Goal: Task Accomplishment & Management: Complete application form

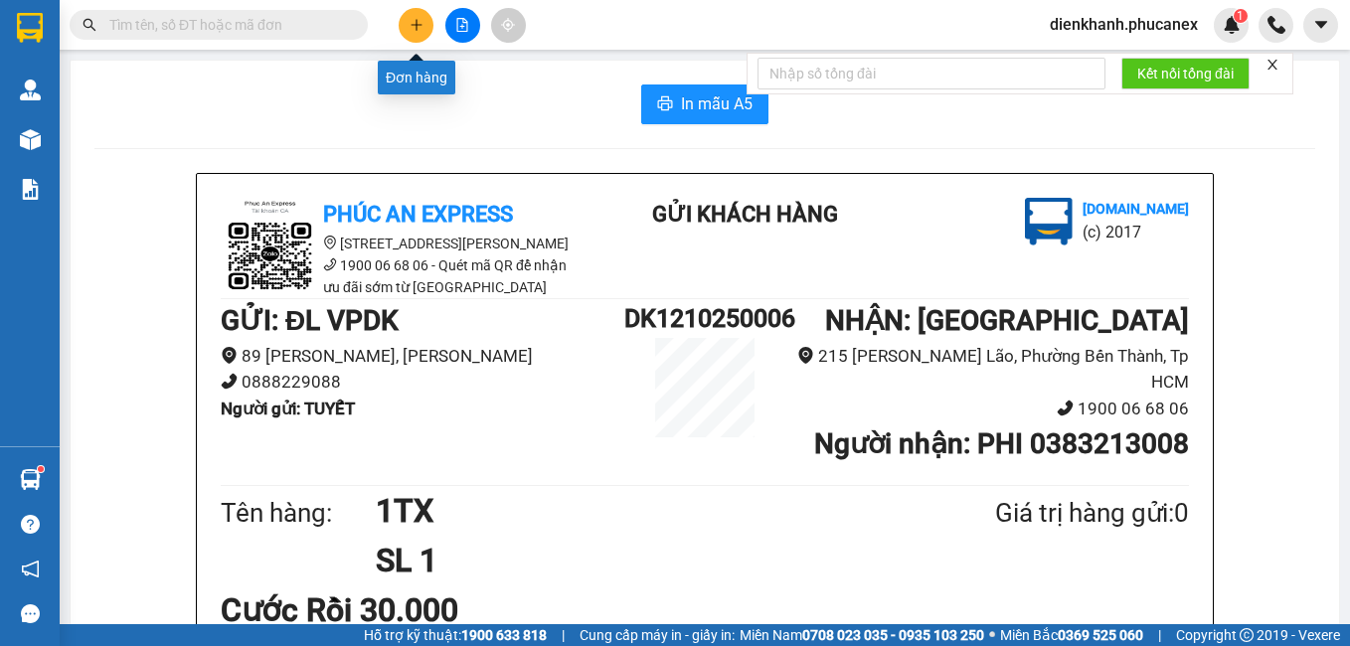
click at [421, 21] on icon "plus" at bounding box center [417, 25] width 14 height 14
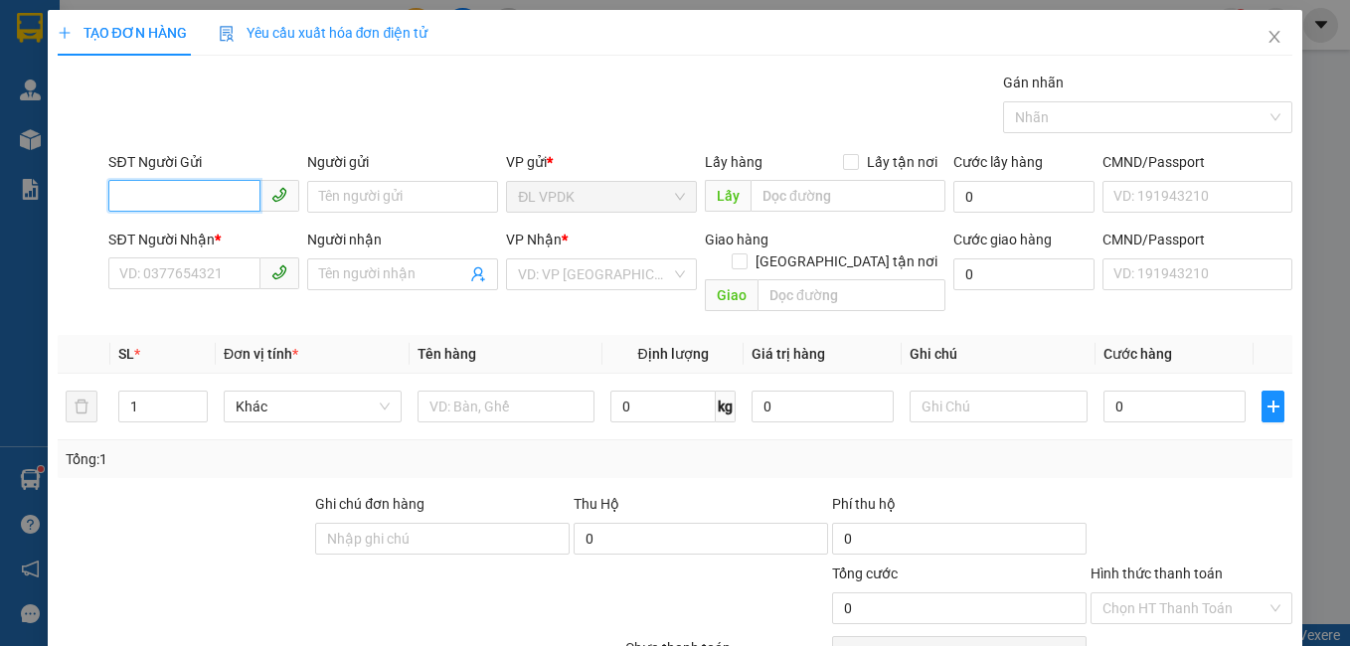
click at [231, 211] on input "SĐT Người Gửi" at bounding box center [184, 196] width 152 height 32
click at [167, 232] on div "0905977716 - THÚY" at bounding box center [201, 237] width 165 height 22
type input "0905977716"
type input "THÚY"
type input "0905049299"
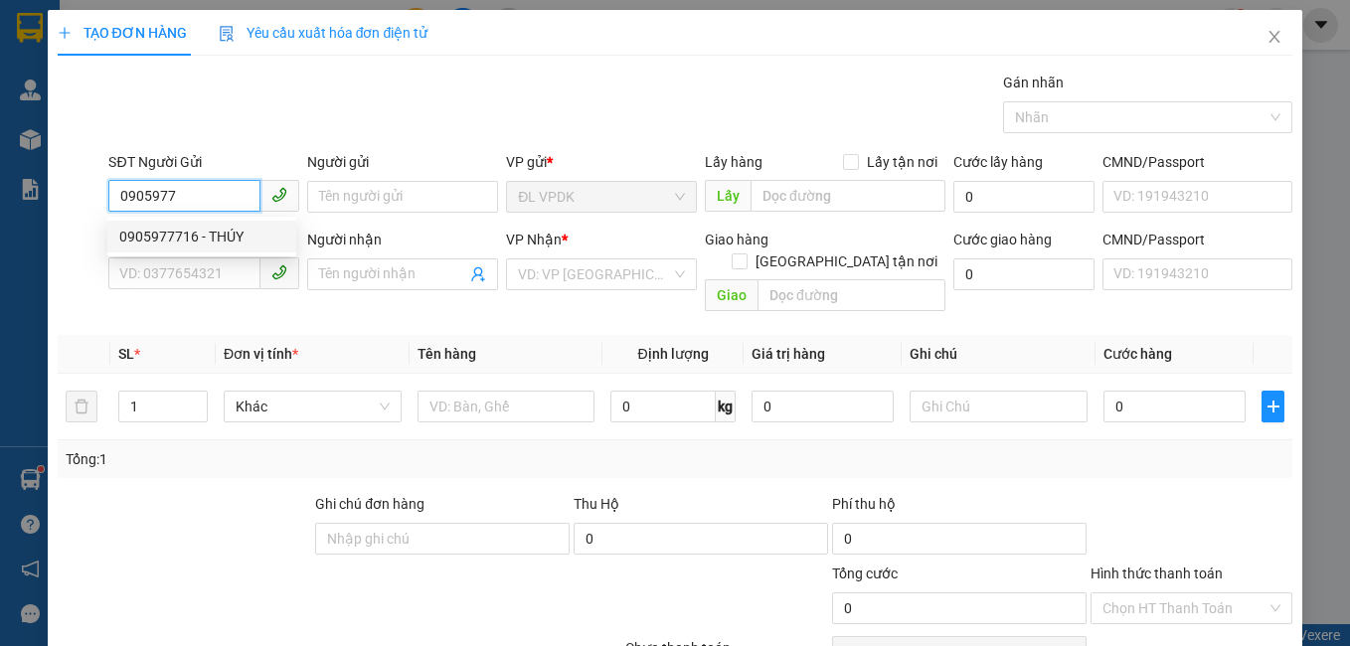
type input "PHƯỚC"
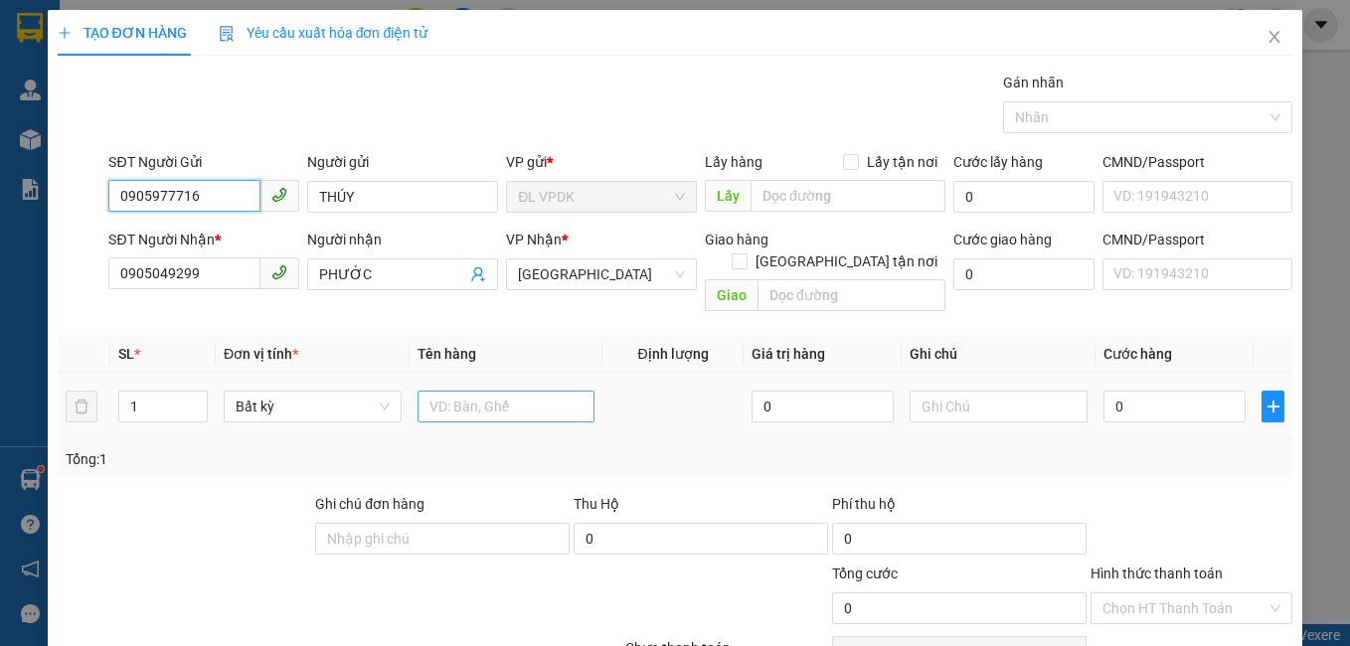
type input "0905977716"
click at [430, 391] on input "text" at bounding box center [507, 407] width 178 height 32
type input "1TX"
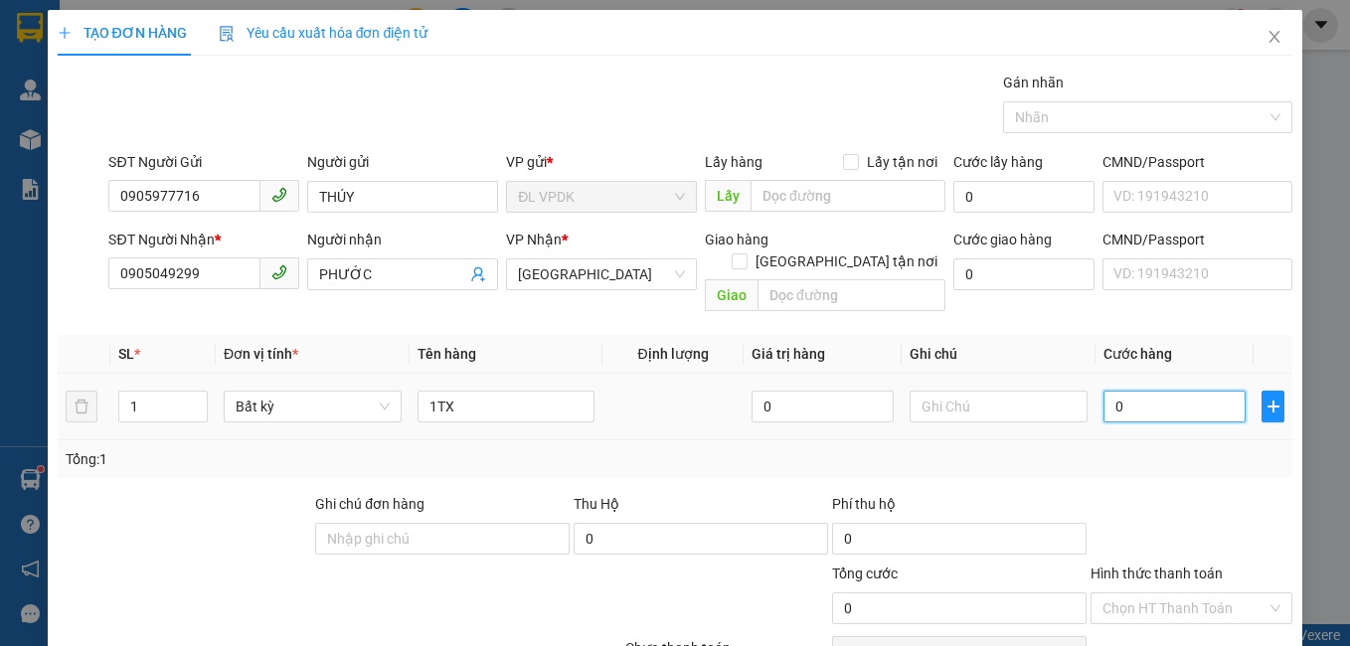
click at [1104, 395] on input "0" at bounding box center [1175, 407] width 142 height 32
type input "5"
type input "50"
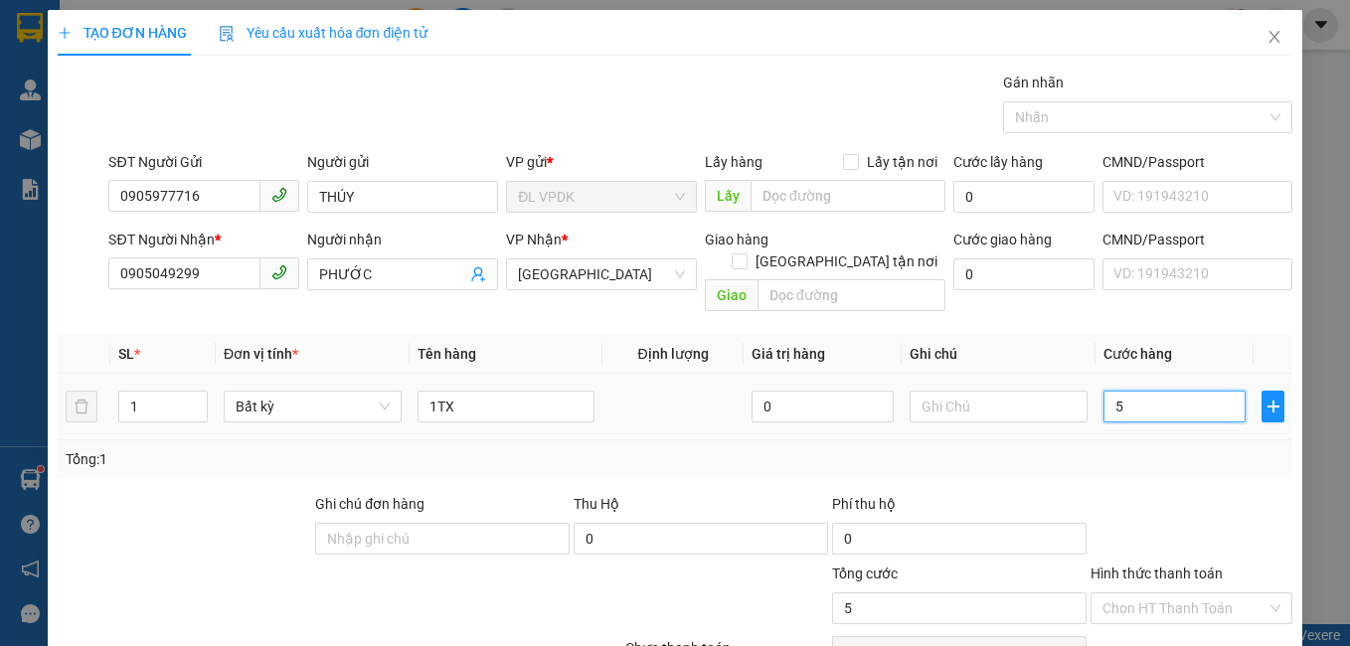
type input "50"
type input "5"
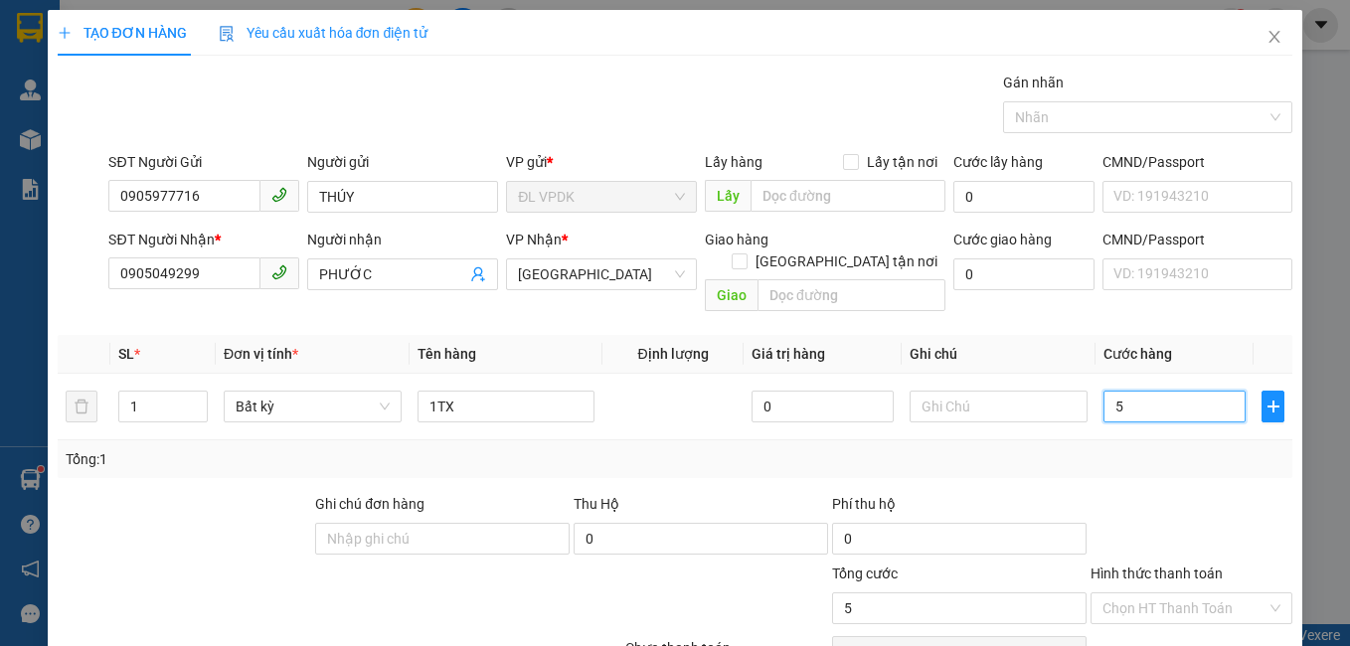
type input "0"
click at [1104, 391] on input "0" at bounding box center [1175, 407] width 142 height 32
type input "60"
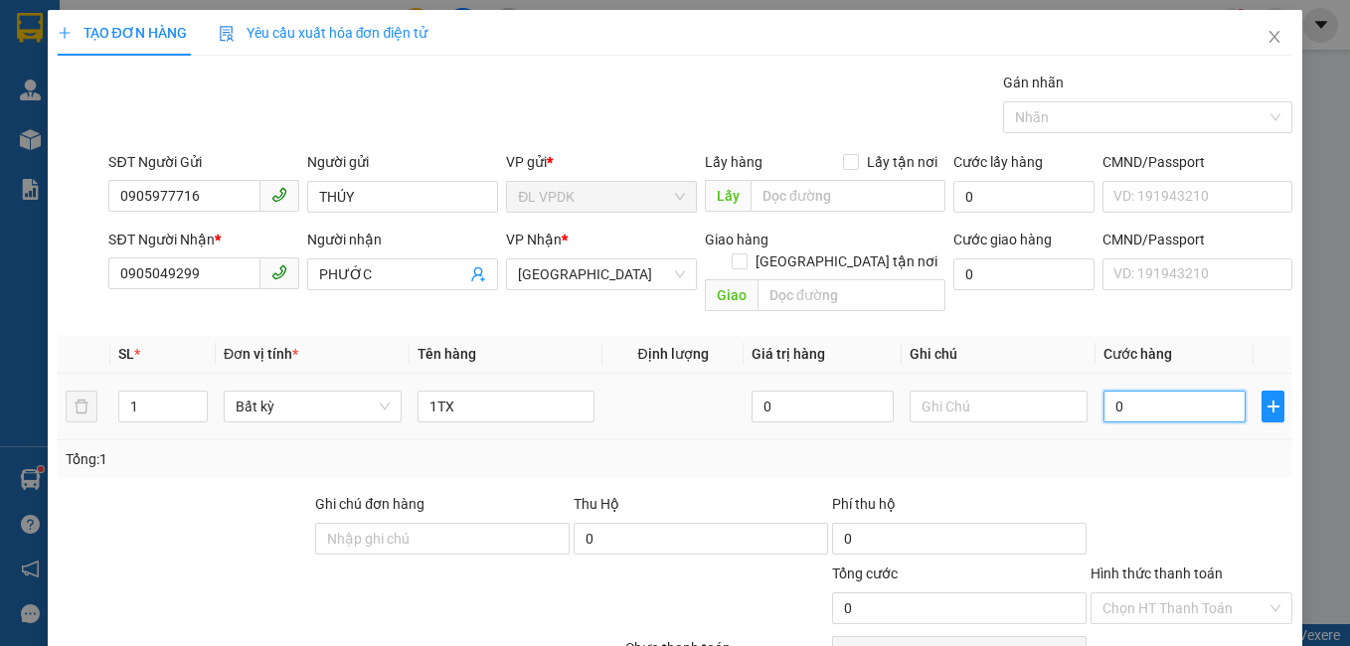
type input "60"
type input "60.000"
click at [1162, 566] on label "Hình thức thanh toán" at bounding box center [1157, 574] width 132 height 16
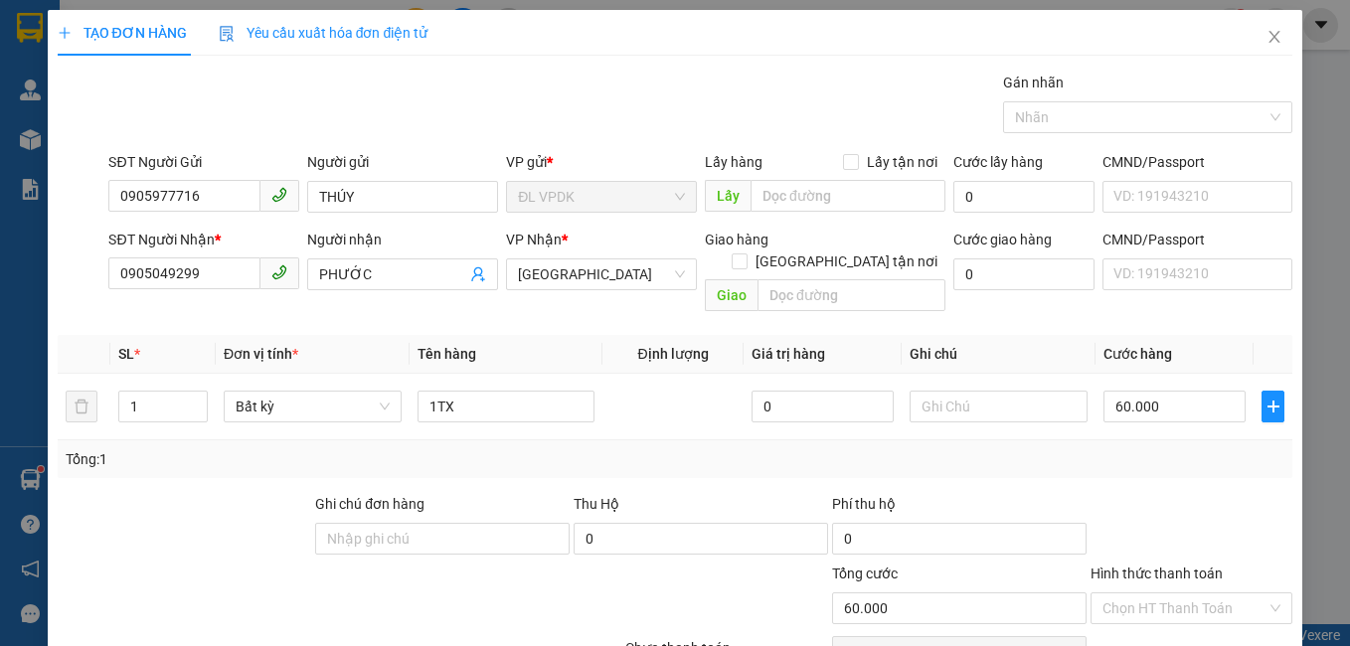
click at [1162, 594] on input "Hình thức thanh toán" at bounding box center [1185, 609] width 165 height 30
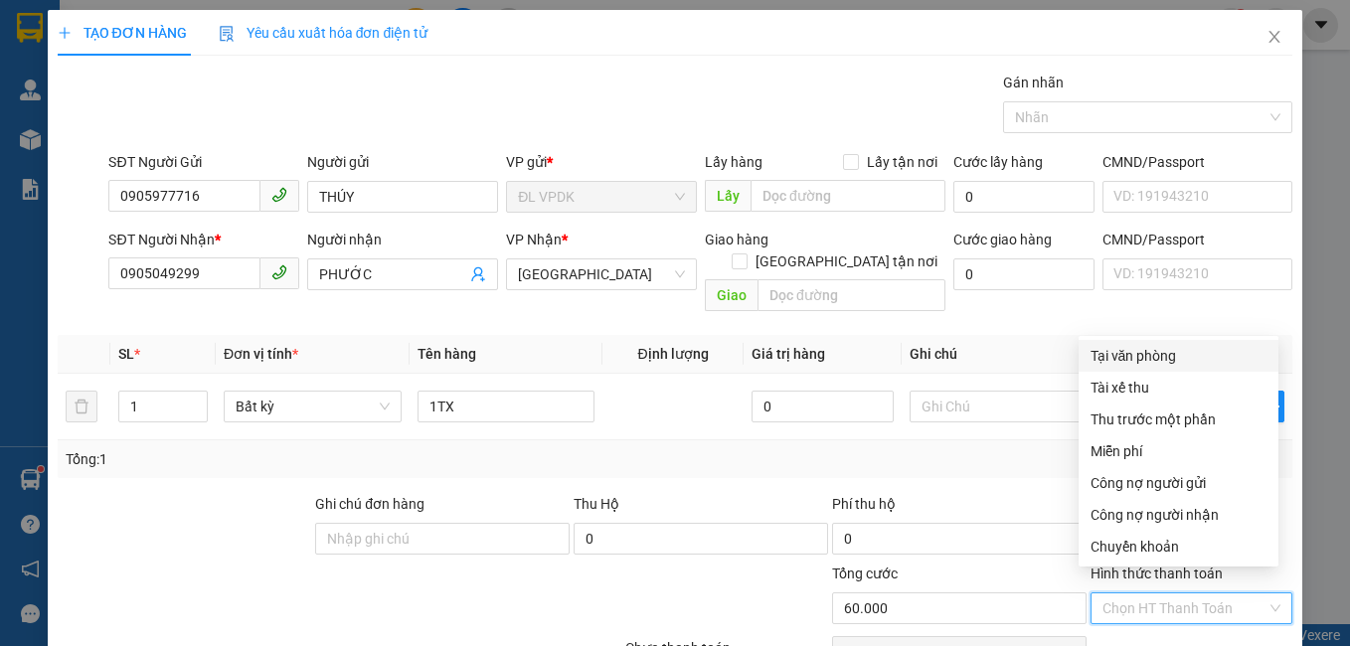
click at [1126, 351] on div "Tại văn phòng" at bounding box center [1179, 356] width 176 height 22
type input "0"
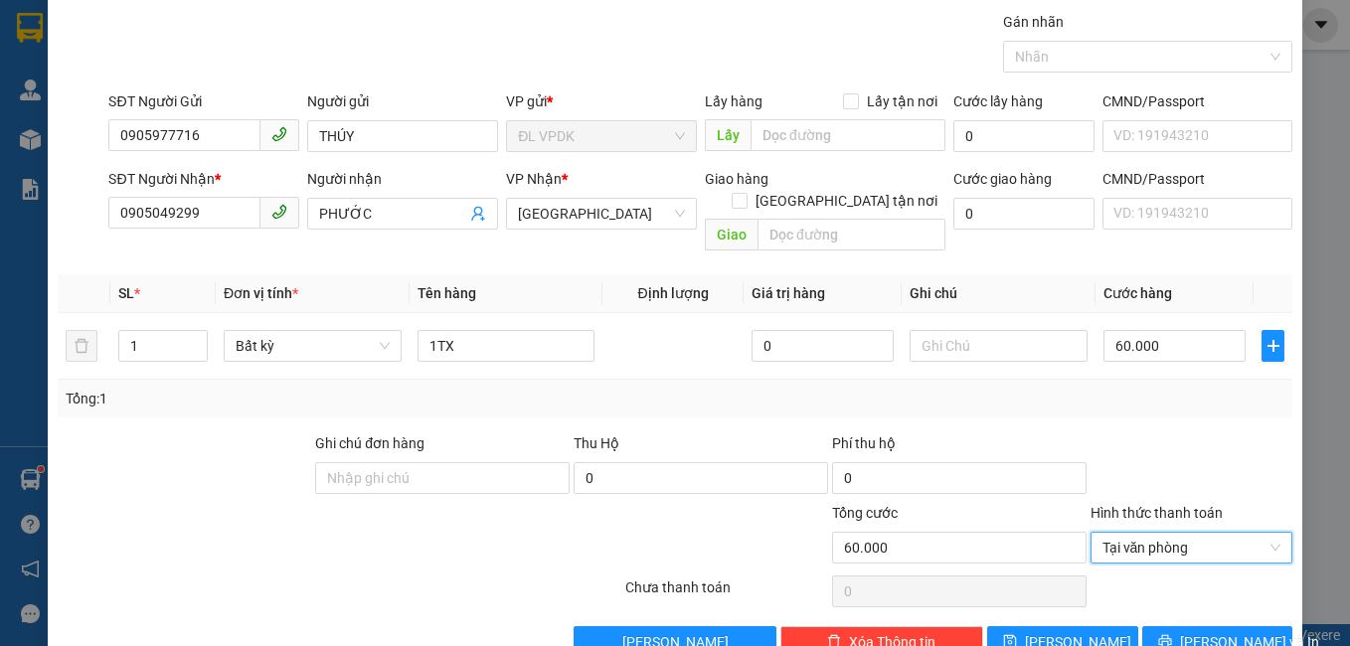
scroll to position [89, 0]
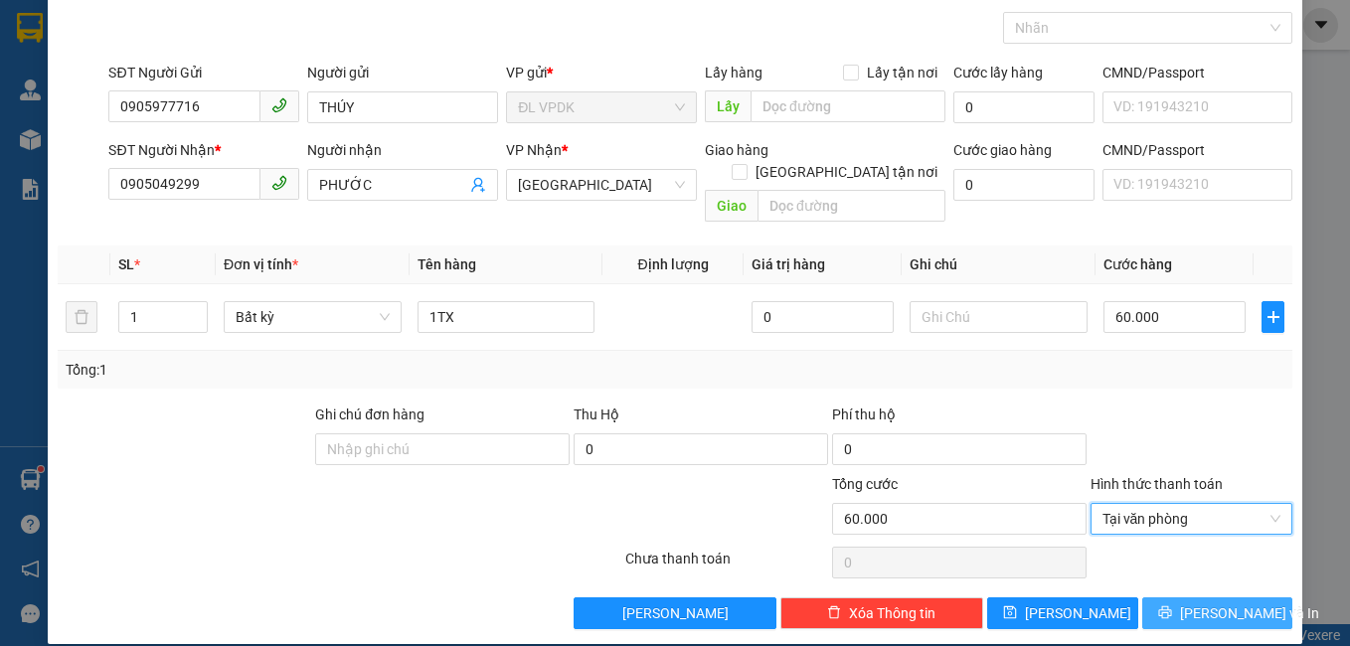
click at [1206, 603] on span "[PERSON_NAME] và In" at bounding box center [1249, 614] width 139 height 22
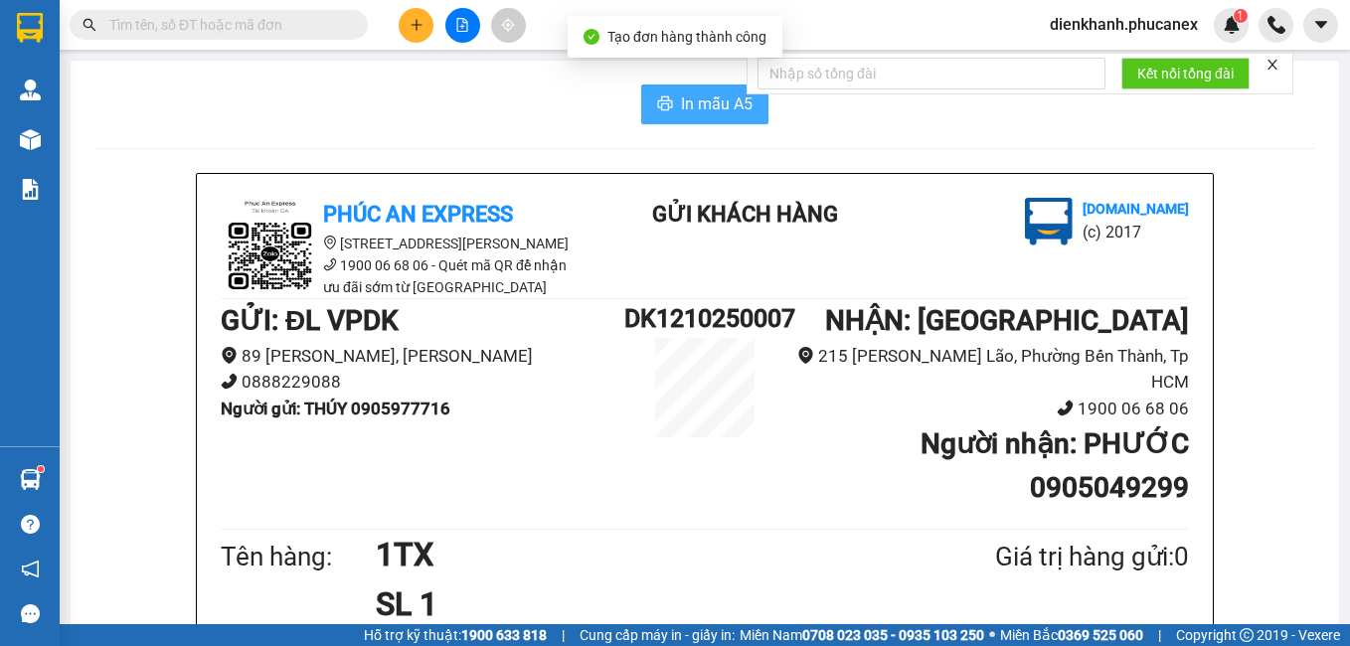
click at [704, 100] on span "In mẫu A5" at bounding box center [717, 103] width 72 height 25
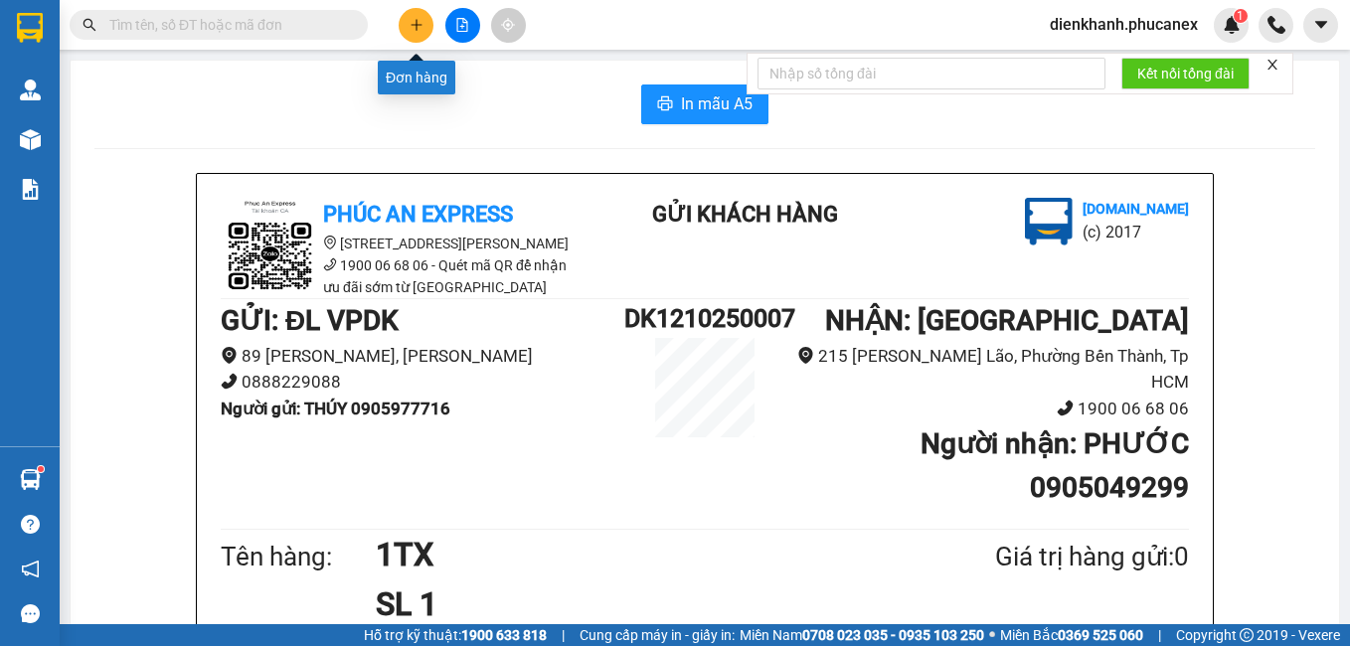
click at [410, 31] on icon "plus" at bounding box center [417, 25] width 14 height 14
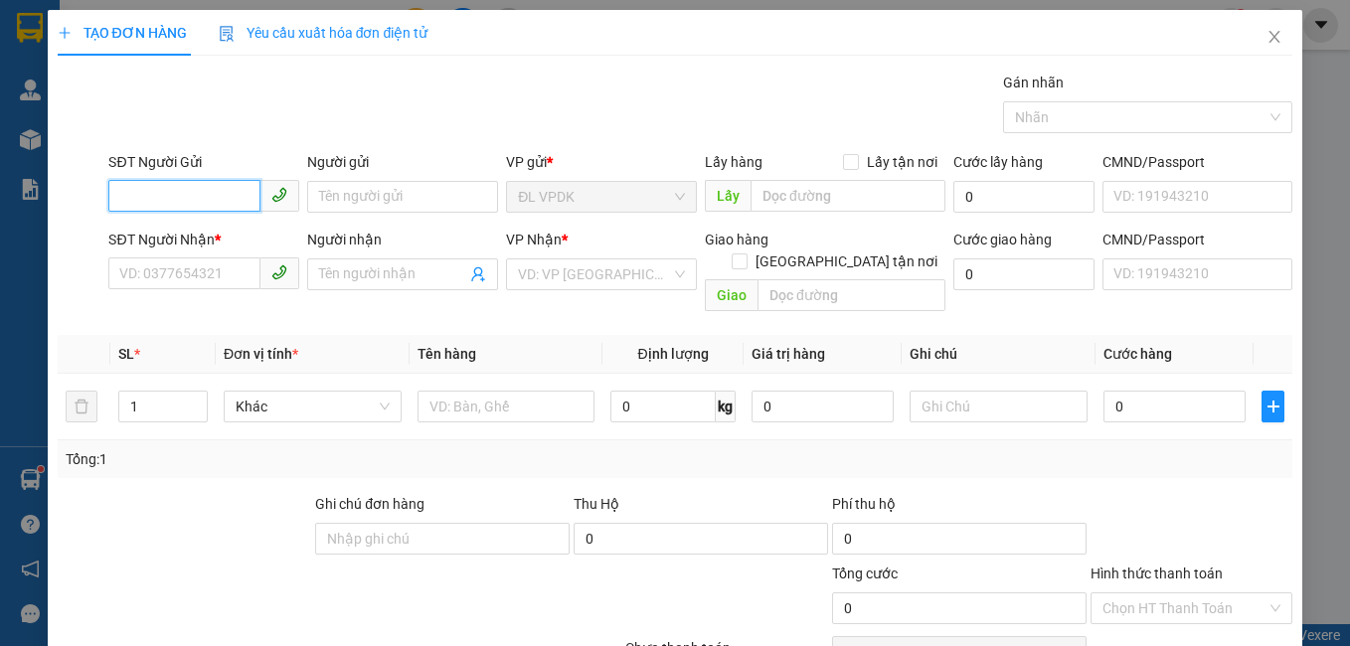
click at [183, 202] on input "SĐT Người Gửi" at bounding box center [184, 196] width 152 height 32
click at [179, 234] on div "0906484246 - TẤN ANH" at bounding box center [201, 237] width 165 height 22
type input "0906484246"
type input "TẤN ANH"
type input "0395003937"
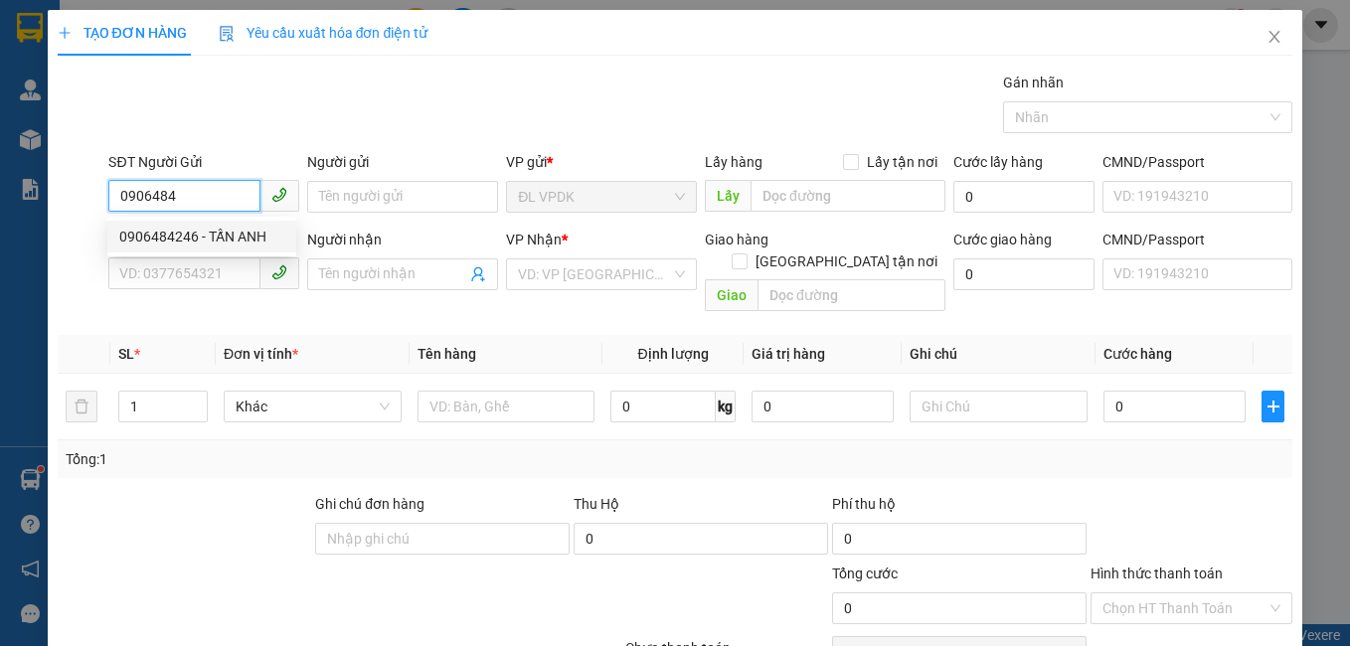
type input "NGUYÊN"
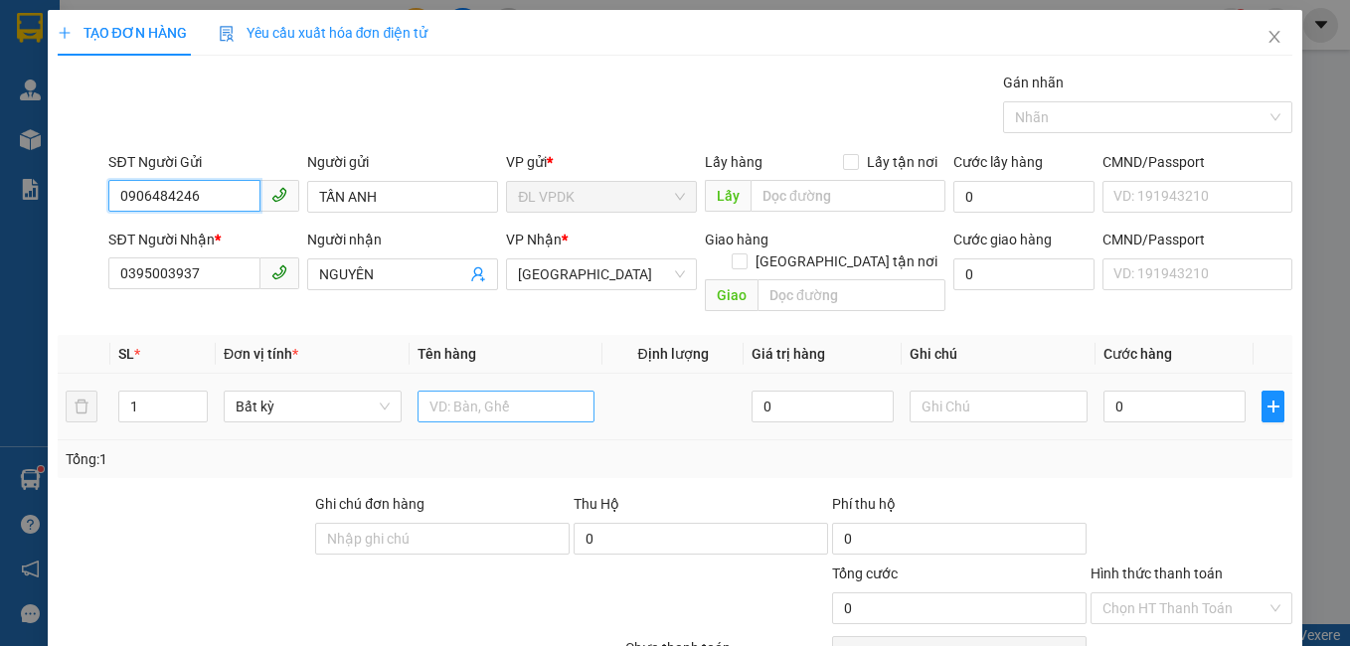
type input "0906484246"
click at [448, 391] on input "text" at bounding box center [507, 407] width 178 height 32
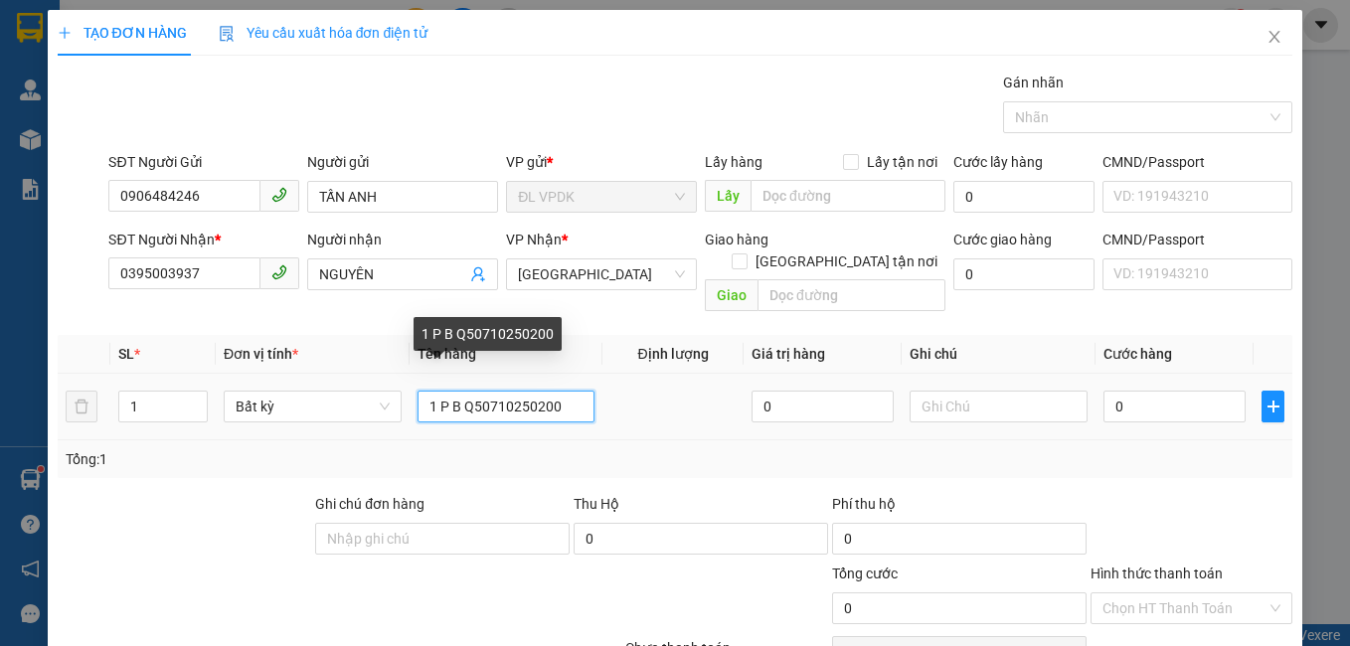
click at [454, 391] on input "1 P B Q50710250200" at bounding box center [507, 407] width 178 height 32
type input "1 P B 1980K Q50710250200"
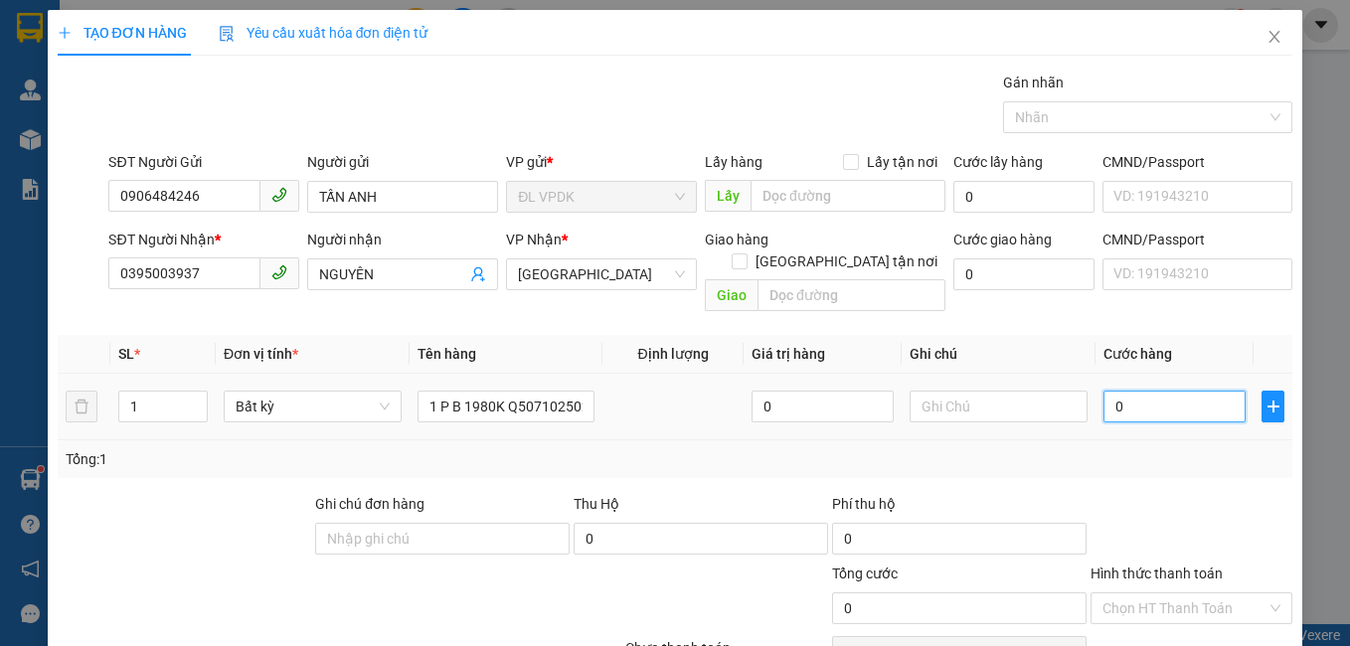
type input "2"
type input "20"
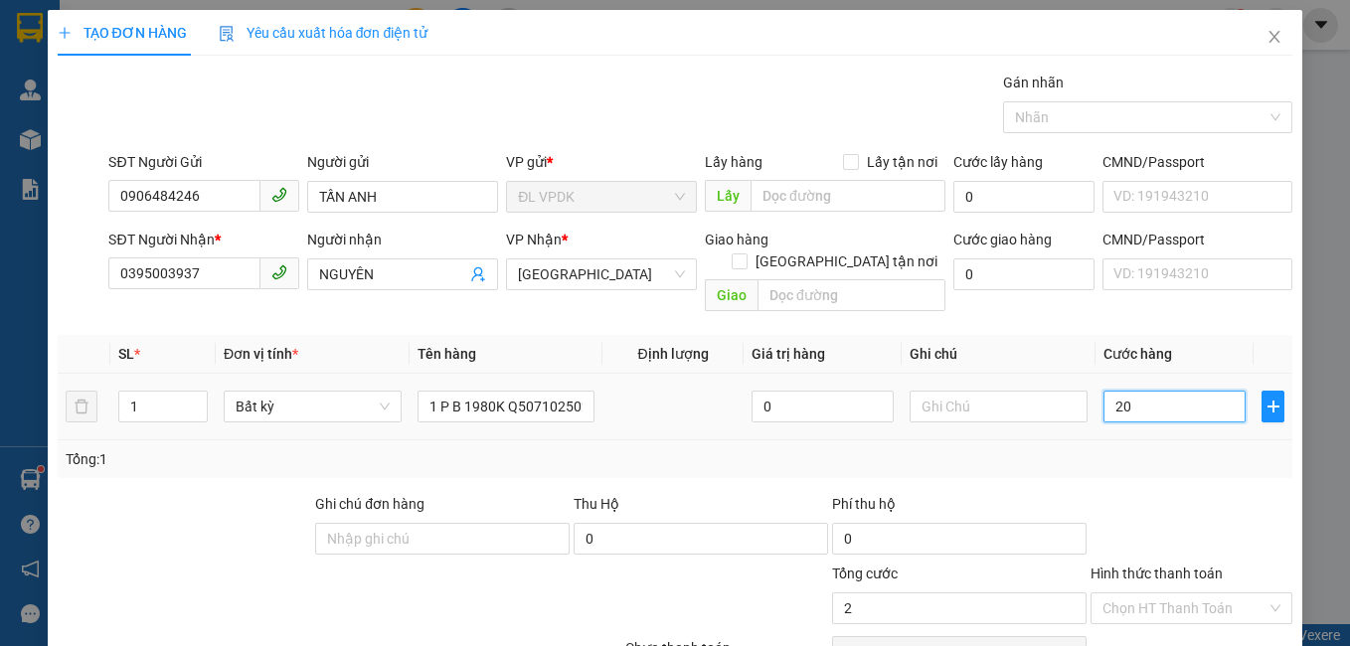
type input "20"
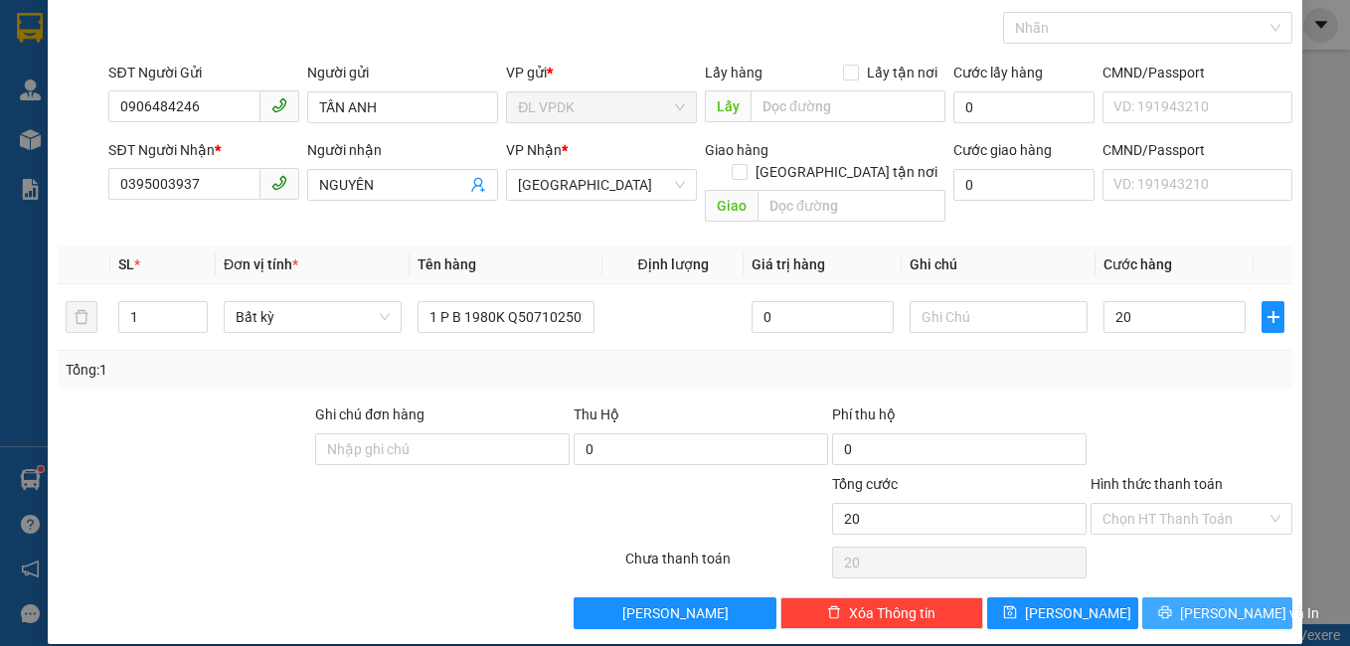
type input "20.000"
click at [1172, 606] on icon "printer" at bounding box center [1165, 613] width 14 height 14
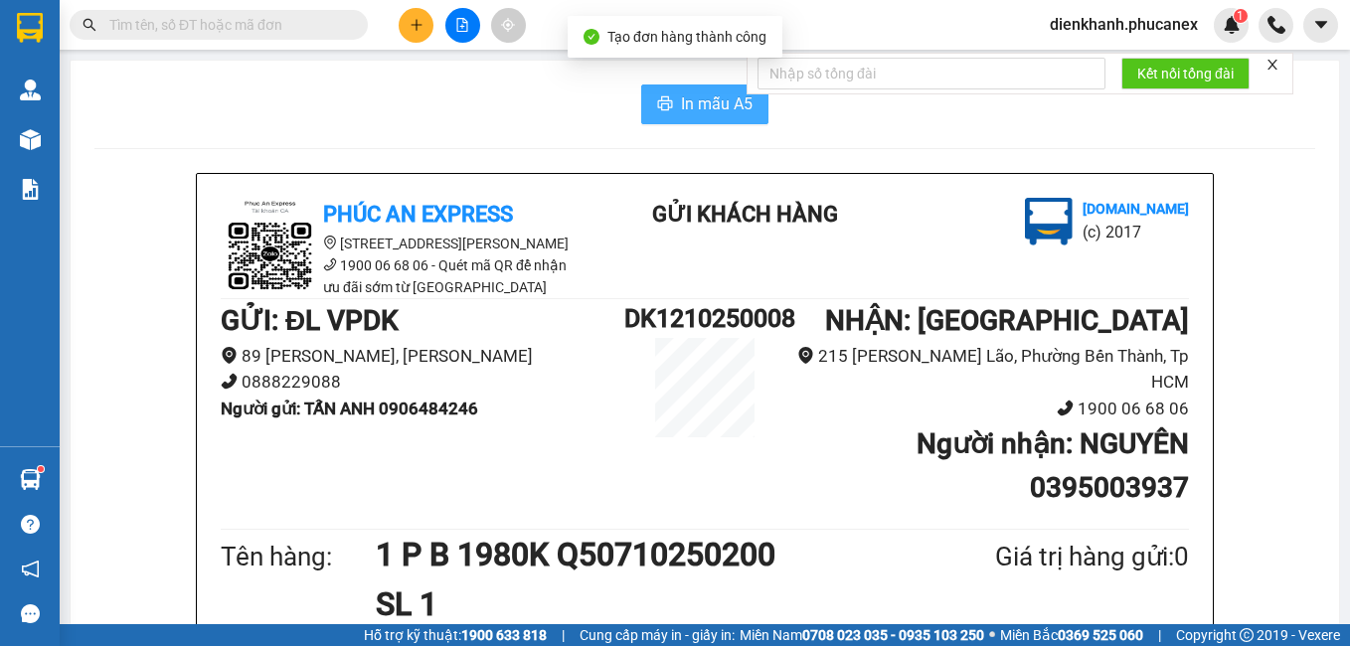
click at [709, 112] on span "In mẫu A5" at bounding box center [717, 103] width 72 height 25
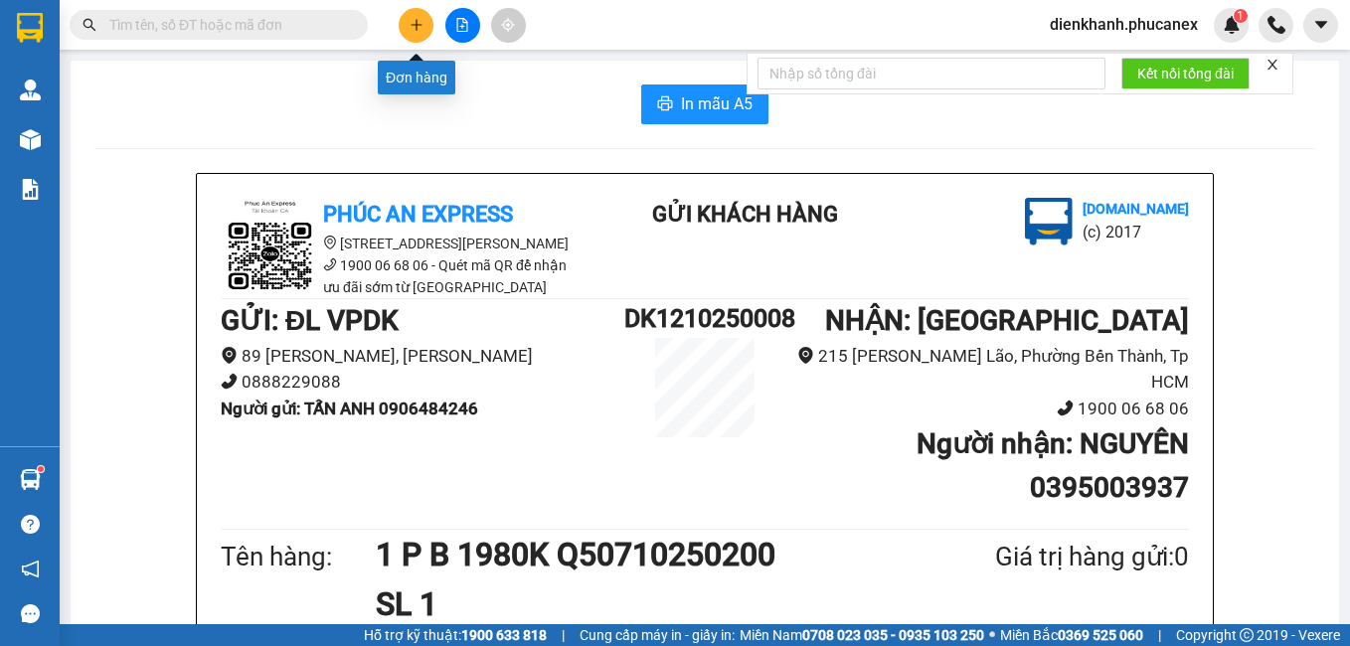
click at [418, 26] on icon "plus" at bounding box center [417, 25] width 14 height 14
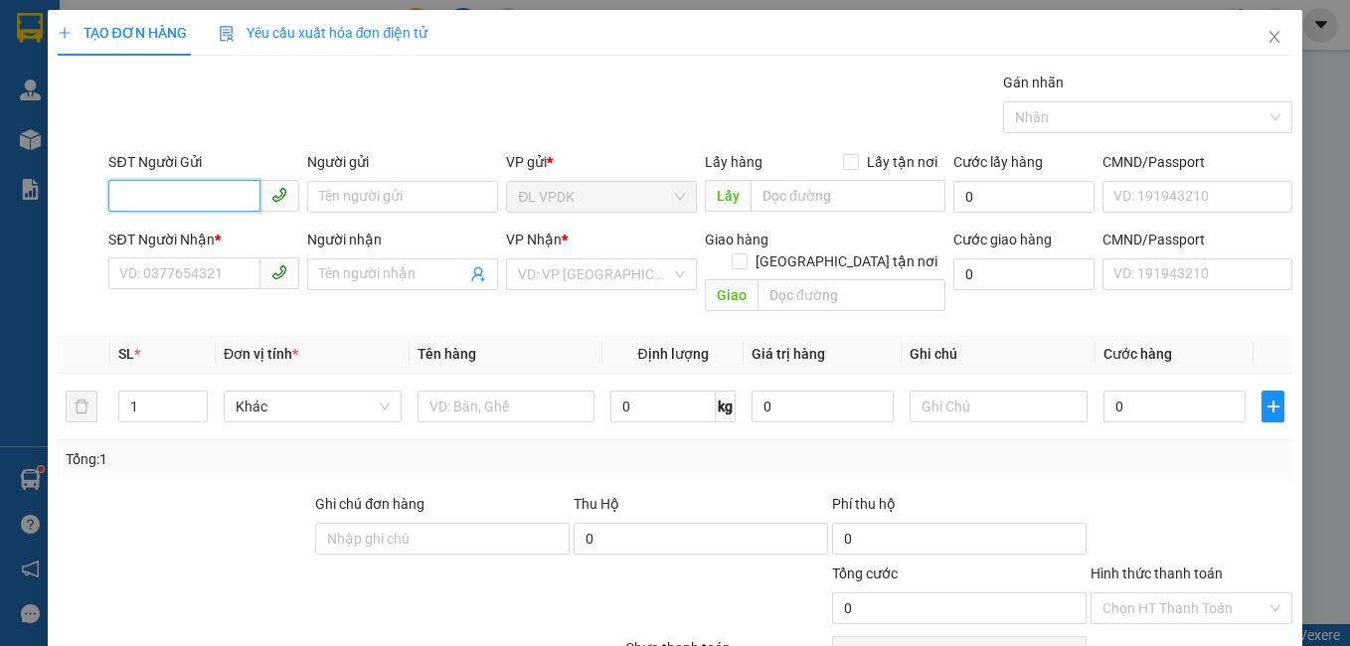
click at [241, 201] on input "SĐT Người Gửi" at bounding box center [184, 196] width 152 height 32
click at [194, 234] on div "0327565989 - LIÊN" at bounding box center [201, 237] width 165 height 22
type input "0327565989"
type input "LIÊN"
type input "0396076127"
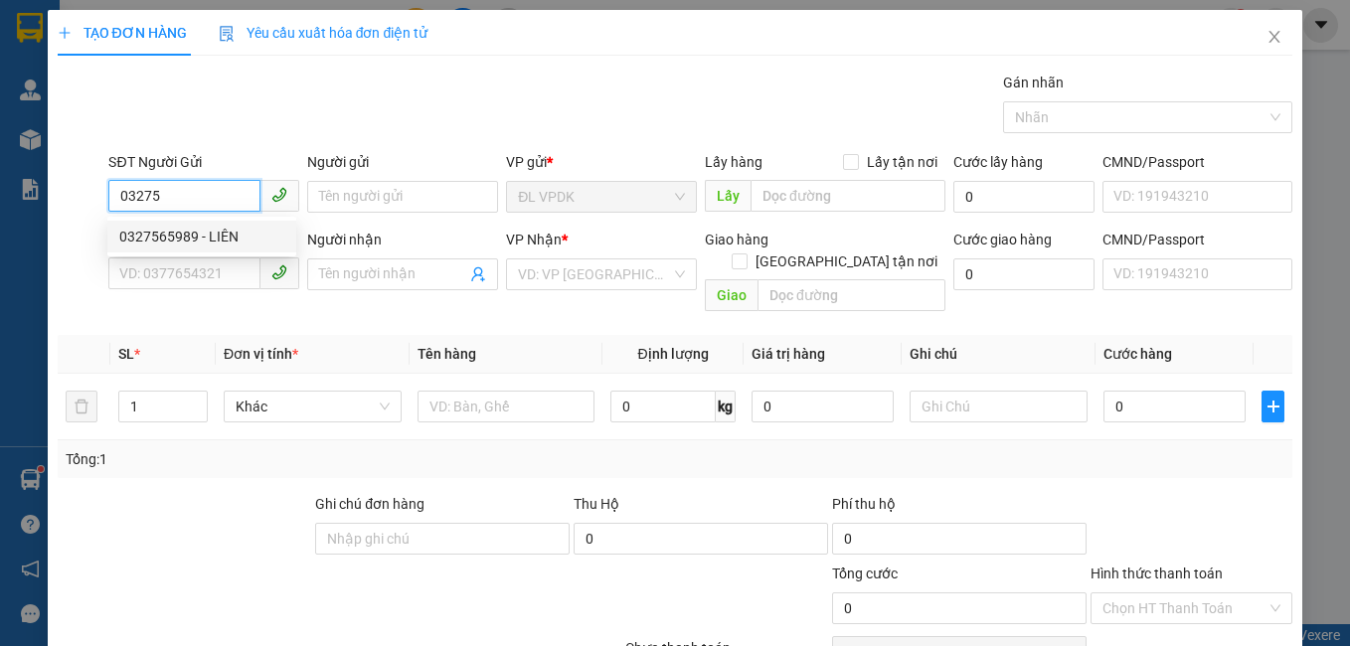
type input "[PERSON_NAME]"
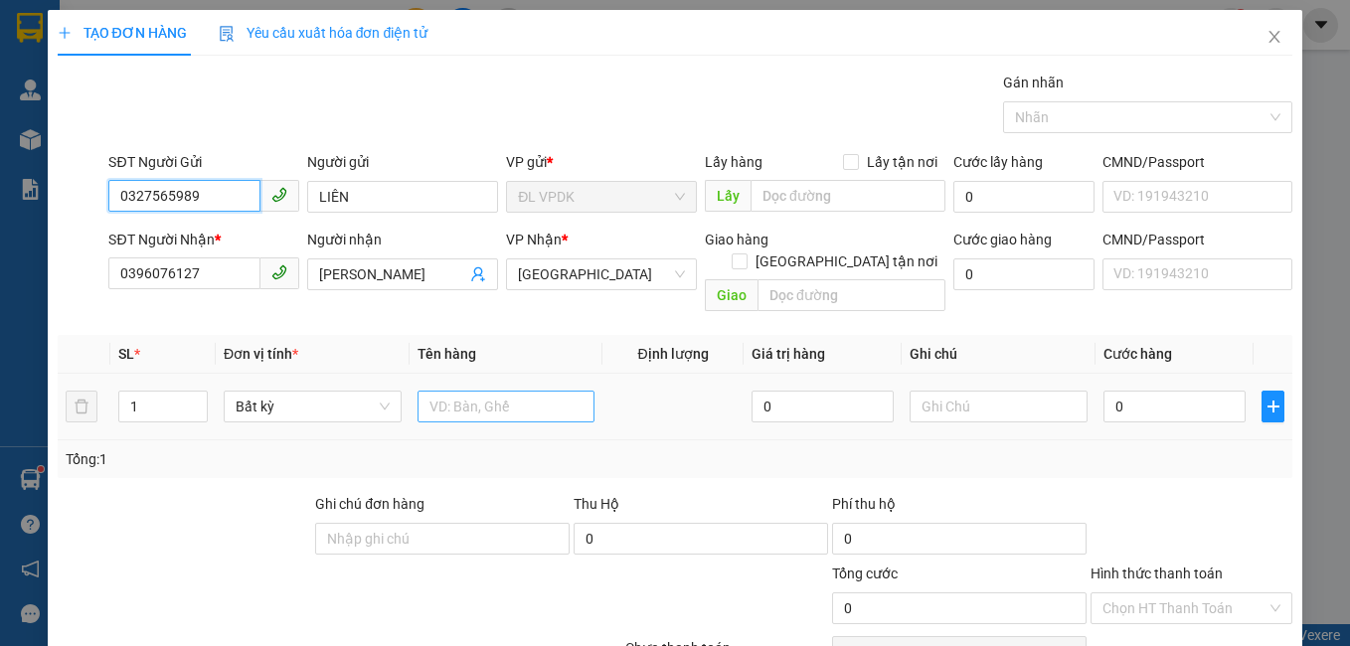
type input "0327565989"
click at [441, 391] on input "text" at bounding box center [507, 407] width 178 height 32
type input "1TX"
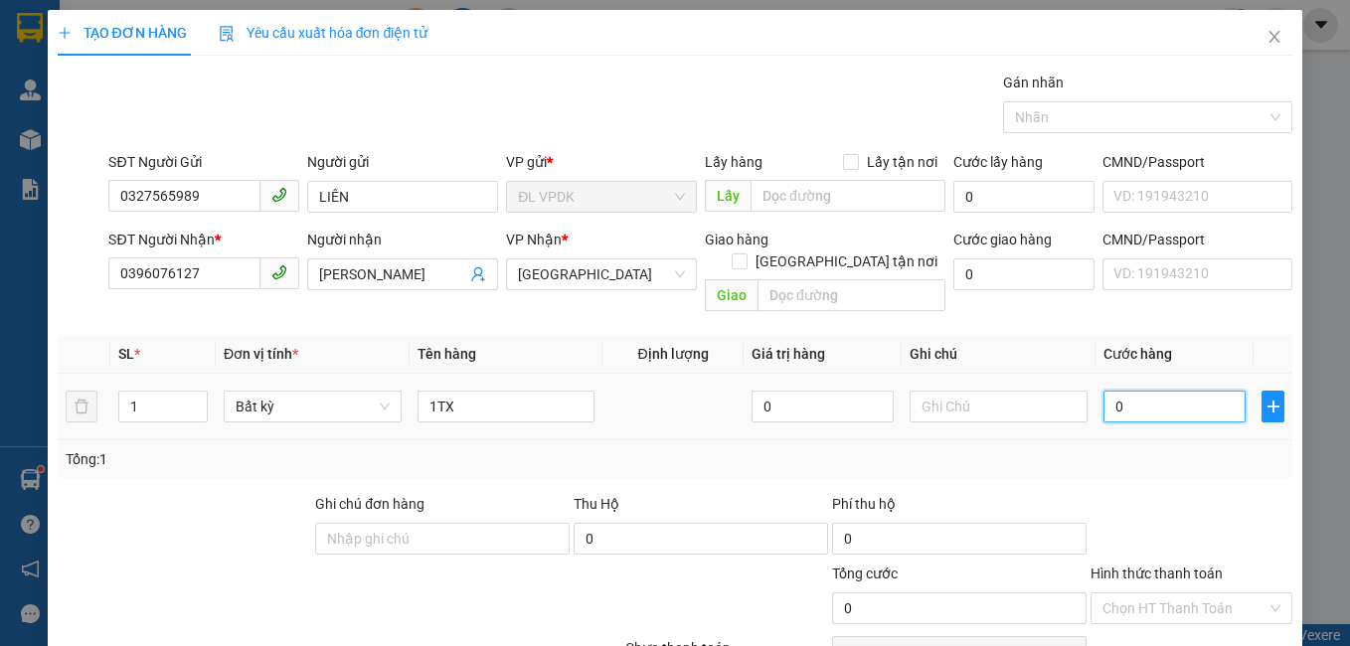
click at [1104, 391] on input "0" at bounding box center [1175, 407] width 142 height 32
type input "1"
type input "12"
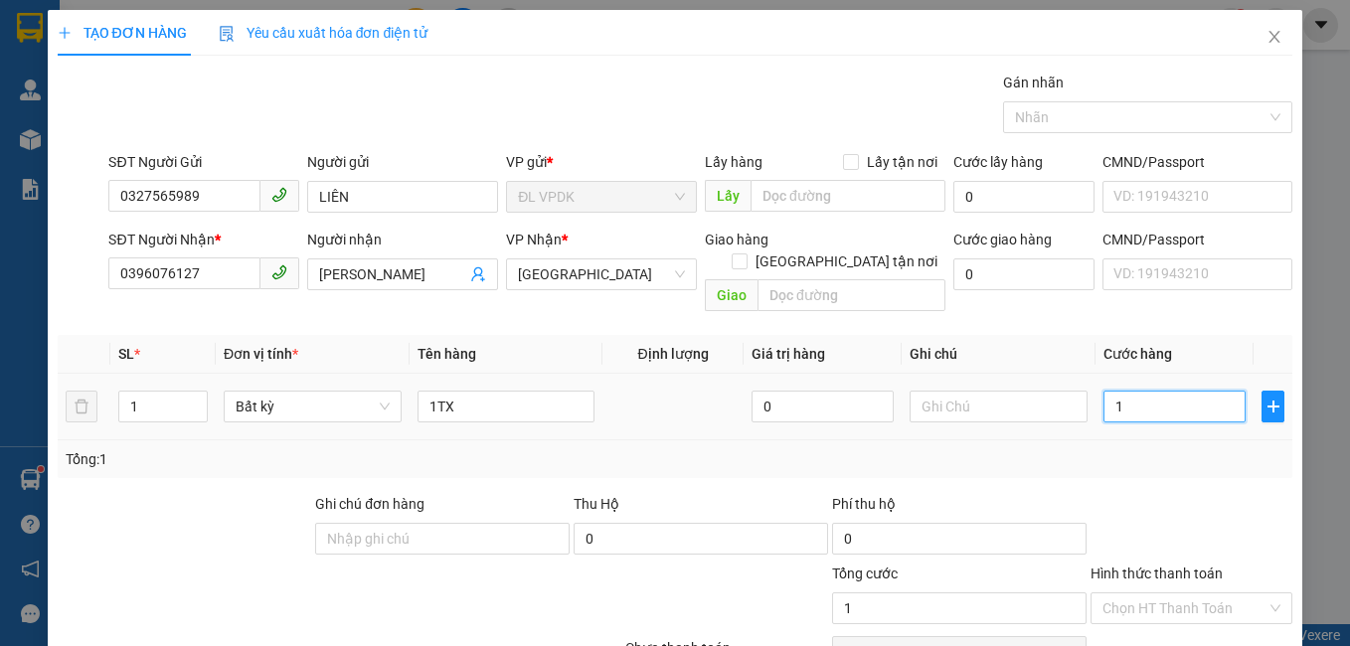
type input "12"
type input "120"
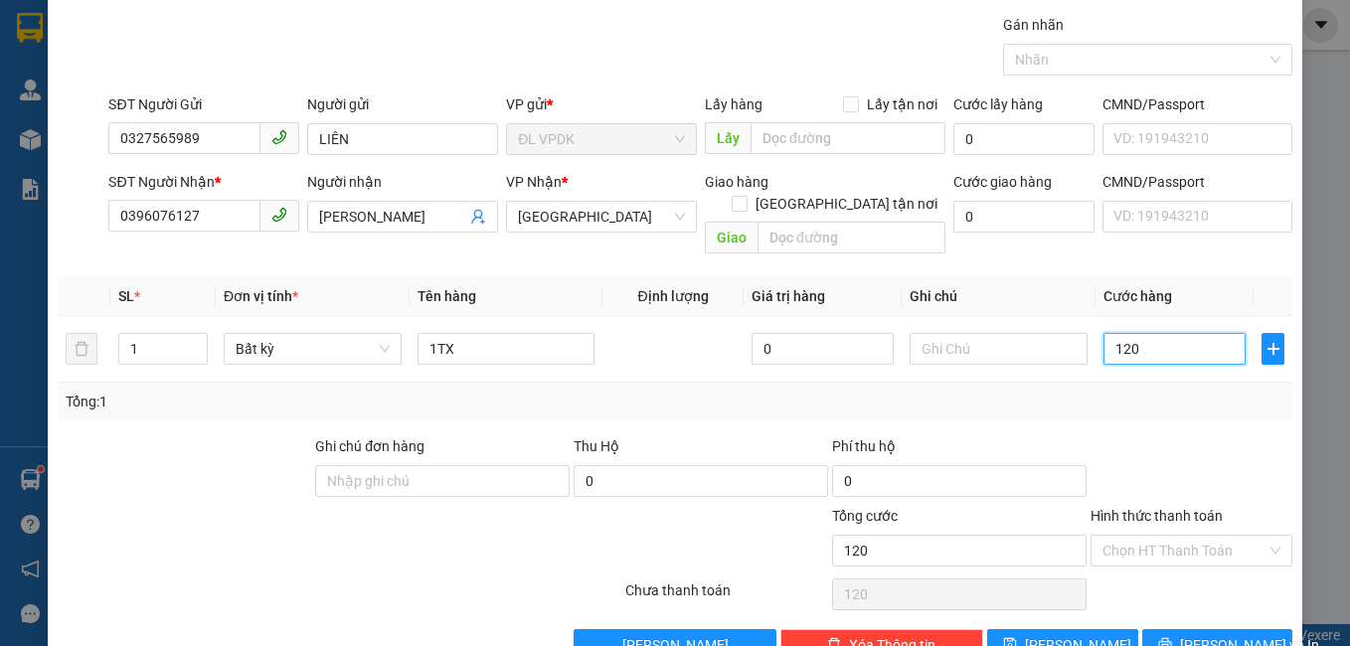
scroll to position [89, 0]
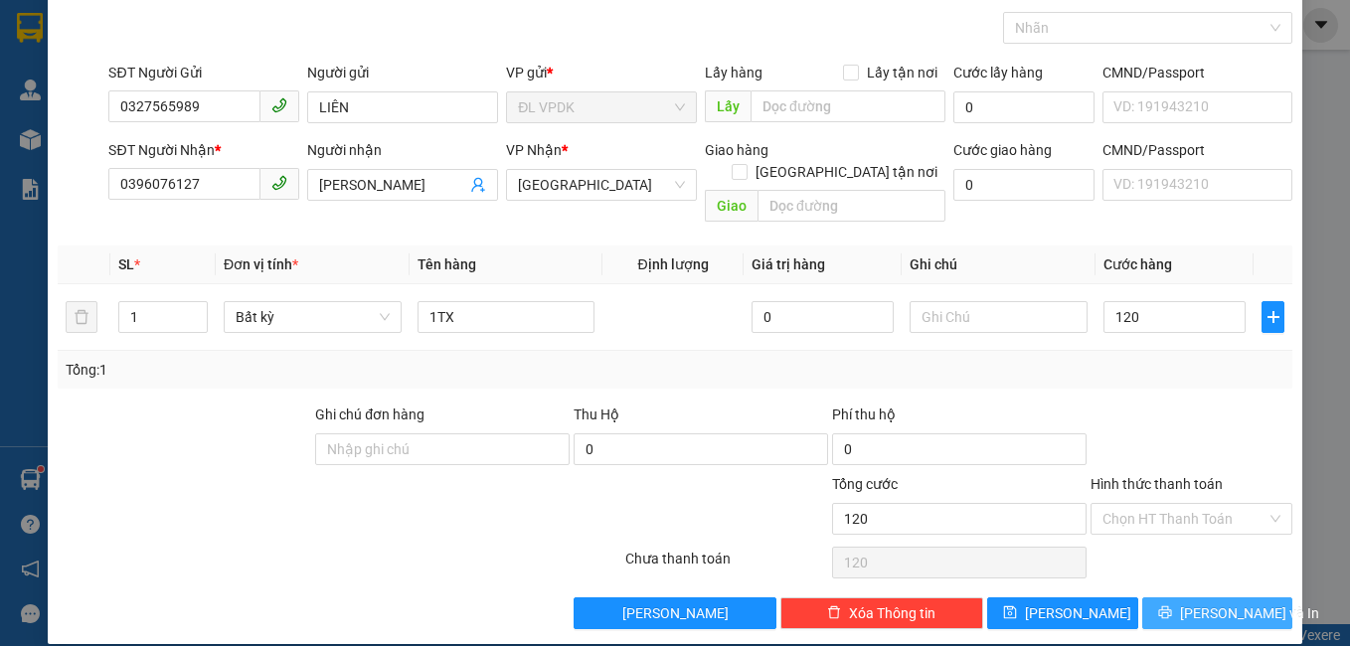
type input "120.000"
click at [1200, 603] on span "[PERSON_NAME] và In" at bounding box center [1249, 614] width 139 height 22
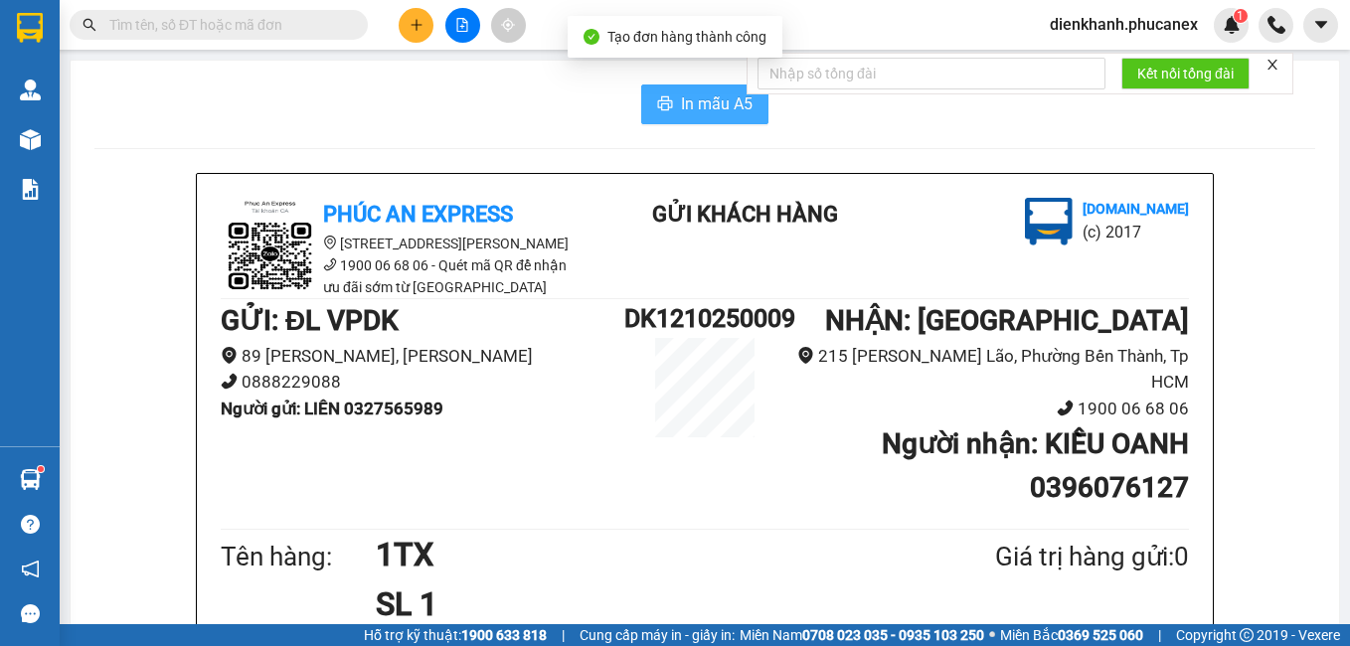
click at [693, 108] on span "In mẫu A5" at bounding box center [717, 103] width 72 height 25
